Goal: Browse casually: Explore the website without a specific task or goal

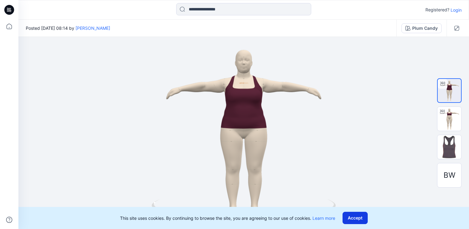
click at [361, 218] on button "Accept" at bounding box center [355, 218] width 25 height 12
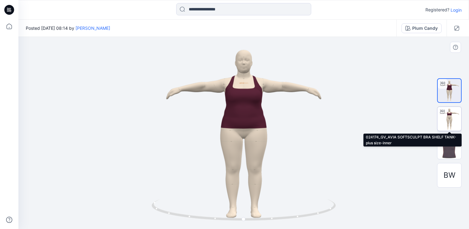
click at [450, 114] on img at bounding box center [450, 119] width 24 height 24
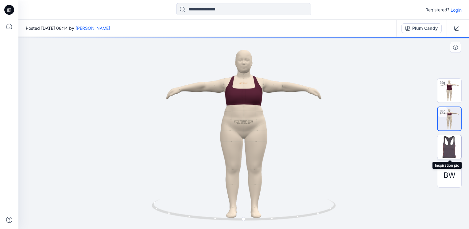
click at [447, 142] on img at bounding box center [450, 147] width 24 height 24
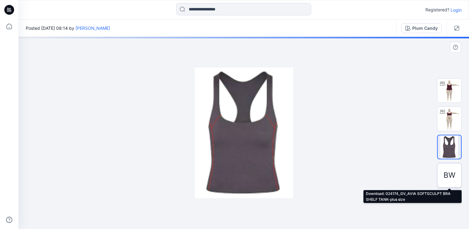
click at [440, 174] on div "BW" at bounding box center [449, 175] width 25 height 25
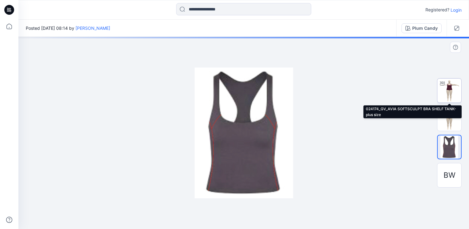
click at [451, 90] on img at bounding box center [450, 91] width 24 height 24
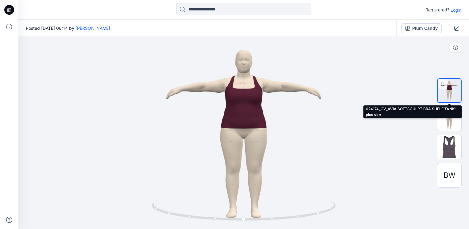
click at [452, 89] on img at bounding box center [449, 90] width 23 height 23
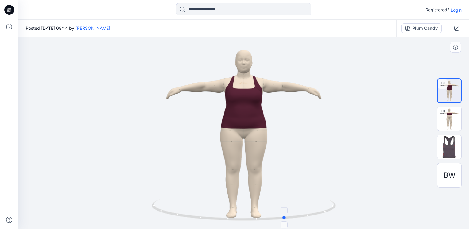
drag, startPoint x: 267, startPoint y: 220, endPoint x: 307, endPoint y: 217, distance: 40.0
click at [307, 217] on icon at bounding box center [245, 210] width 186 height 23
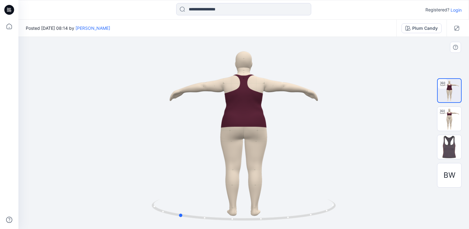
drag, startPoint x: 286, startPoint y: 219, endPoint x: 362, endPoint y: 207, distance: 77.1
click at [362, 207] on div at bounding box center [243, 133] width 451 height 192
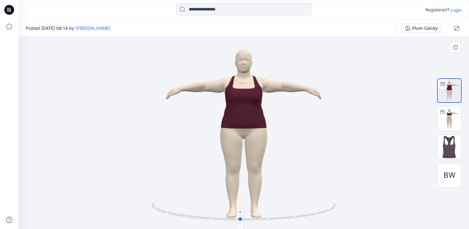
drag, startPoint x: 270, startPoint y: 218, endPoint x: 332, endPoint y: 207, distance: 62.8
click at [332, 207] on icon at bounding box center [245, 210] width 186 height 23
click at [447, 122] on img at bounding box center [450, 119] width 24 height 24
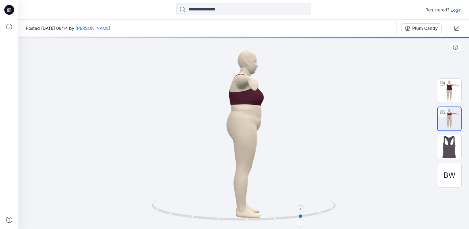
drag, startPoint x: 298, startPoint y: 224, endPoint x: 191, endPoint y: 216, distance: 108.0
click at [191, 216] on icon at bounding box center [245, 210] width 186 height 23
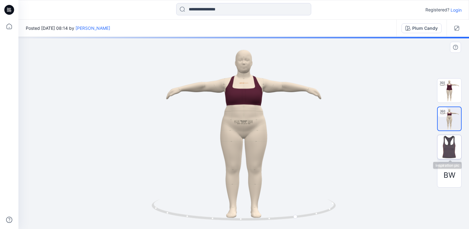
click at [443, 154] on img at bounding box center [450, 147] width 24 height 24
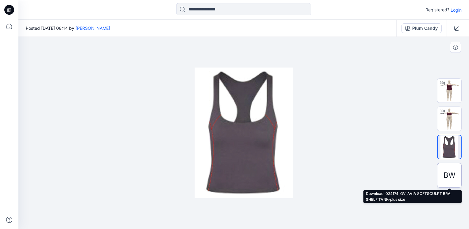
click at [448, 174] on span "BW" at bounding box center [450, 175] width 12 height 11
